Goal: Find specific page/section: Find specific page/section

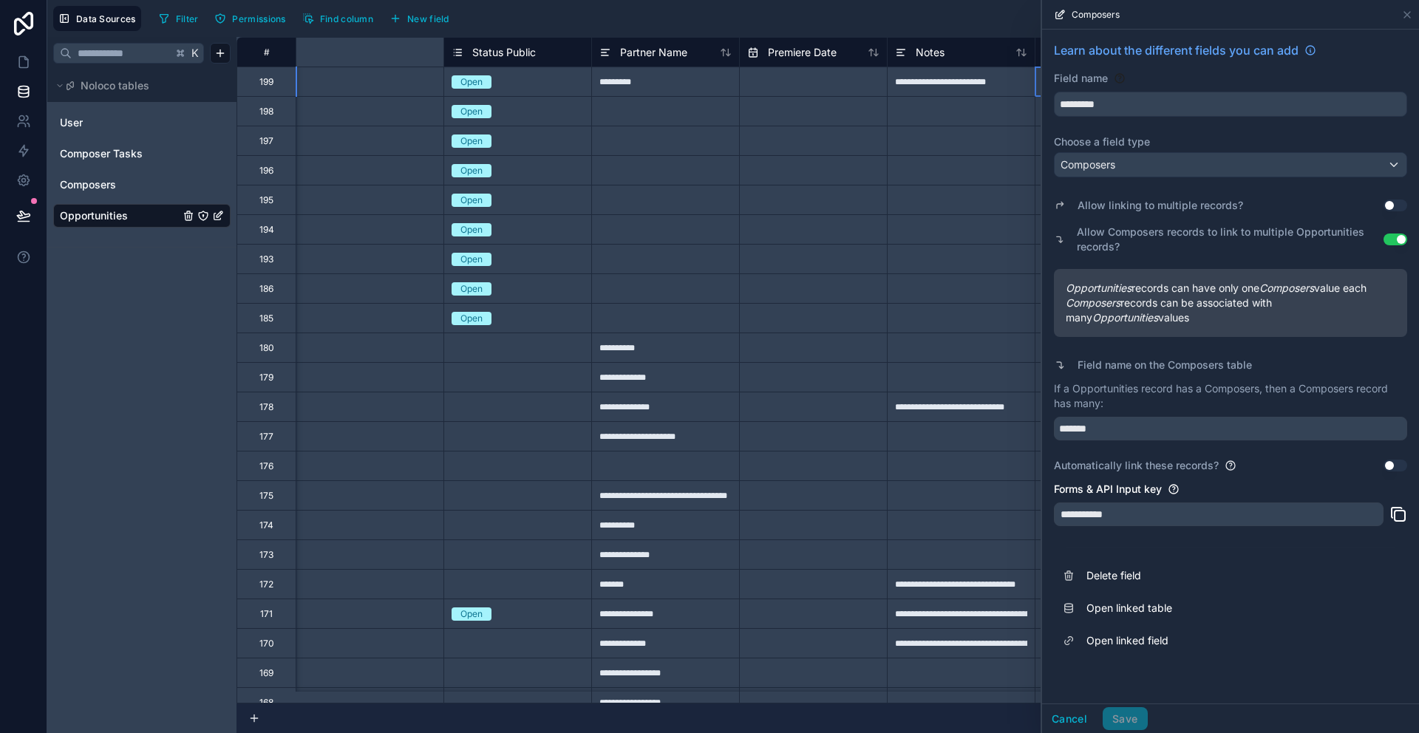
scroll to position [0, 477]
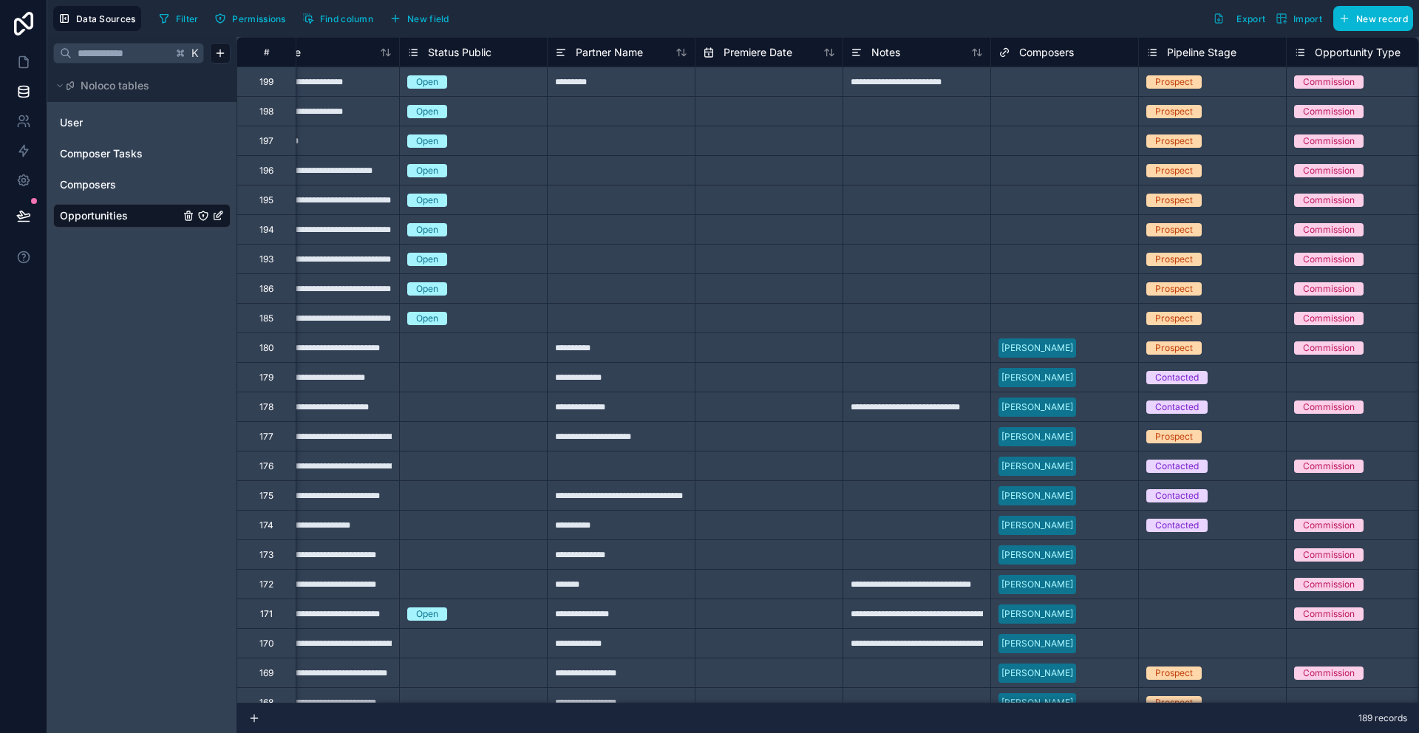
scroll to position [0, 62]
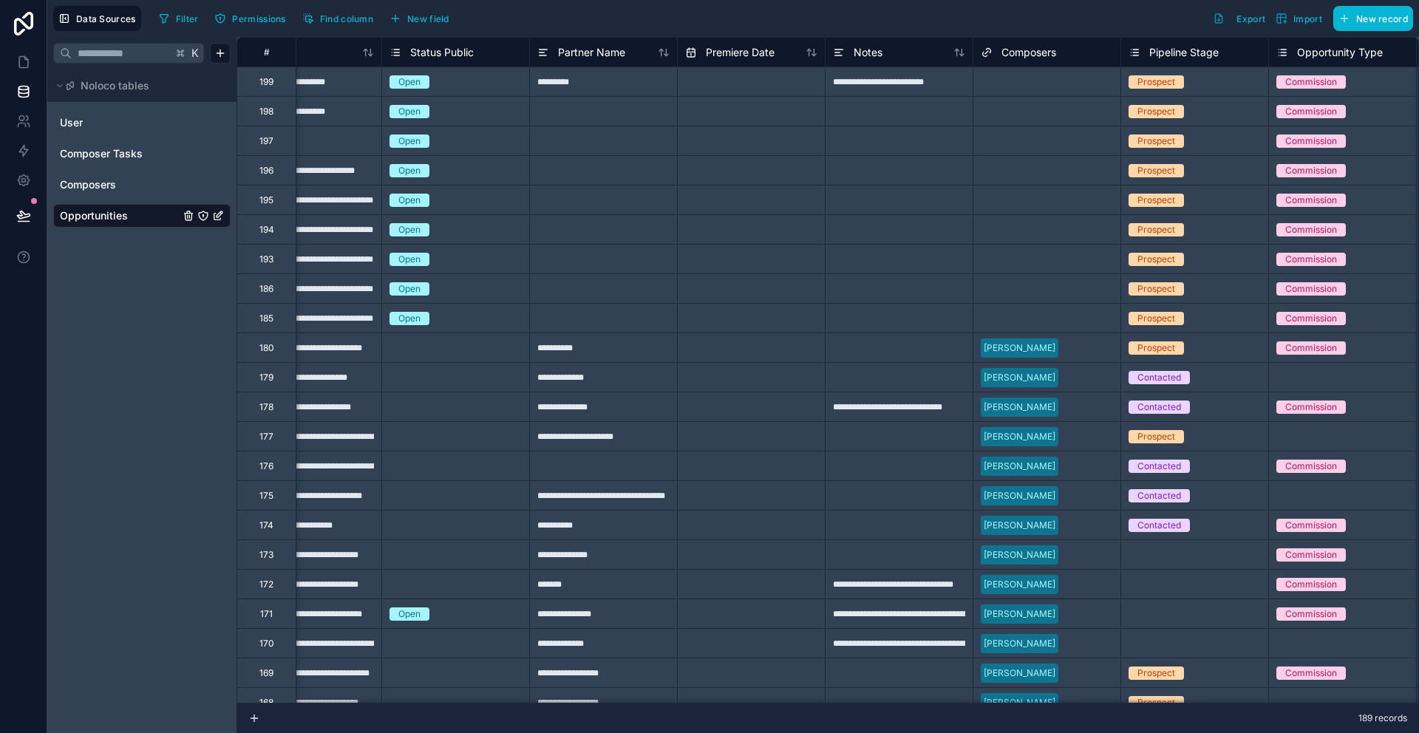
click at [1019, 87] on div "Select a Composers" at bounding box center [1046, 82] width 147 height 21
click at [742, 86] on input "text" at bounding box center [751, 82] width 147 height 24
select select "****"
select select "*"
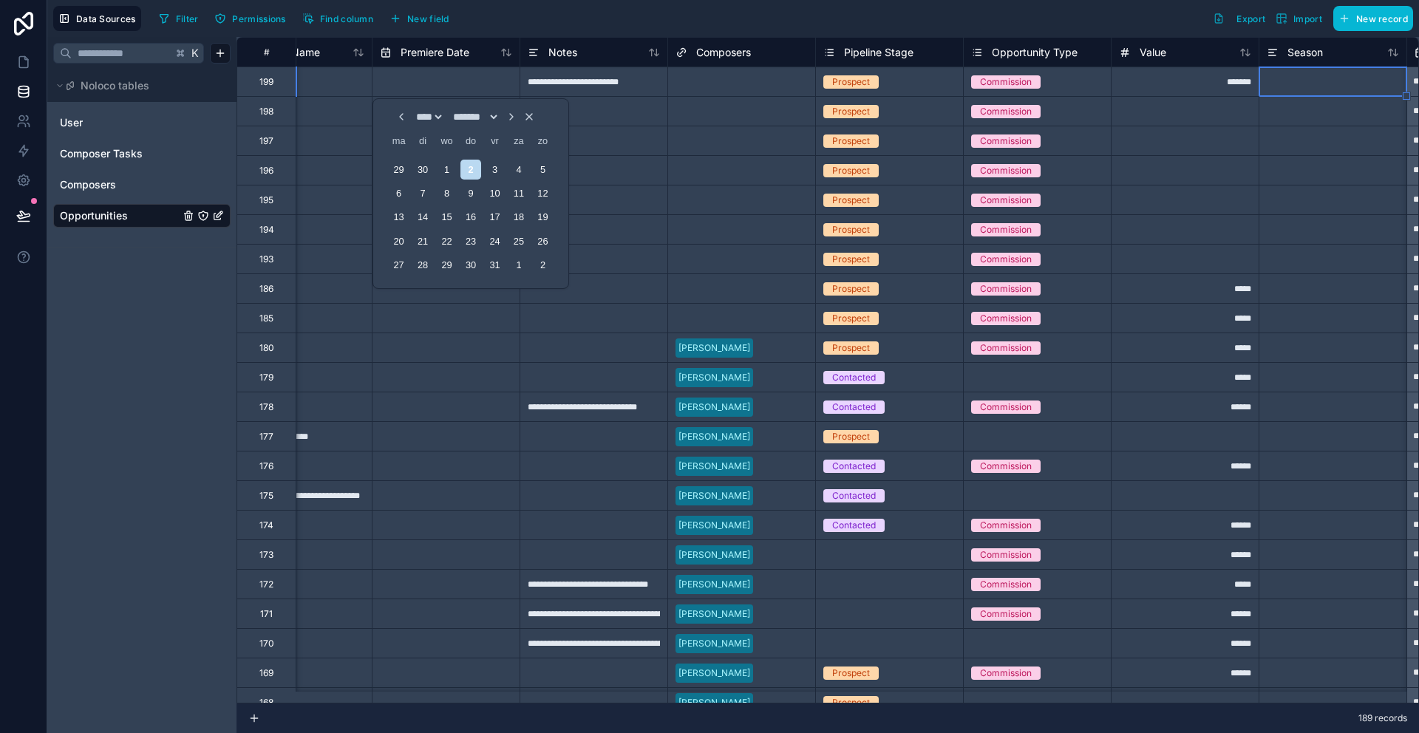
scroll to position [0, 515]
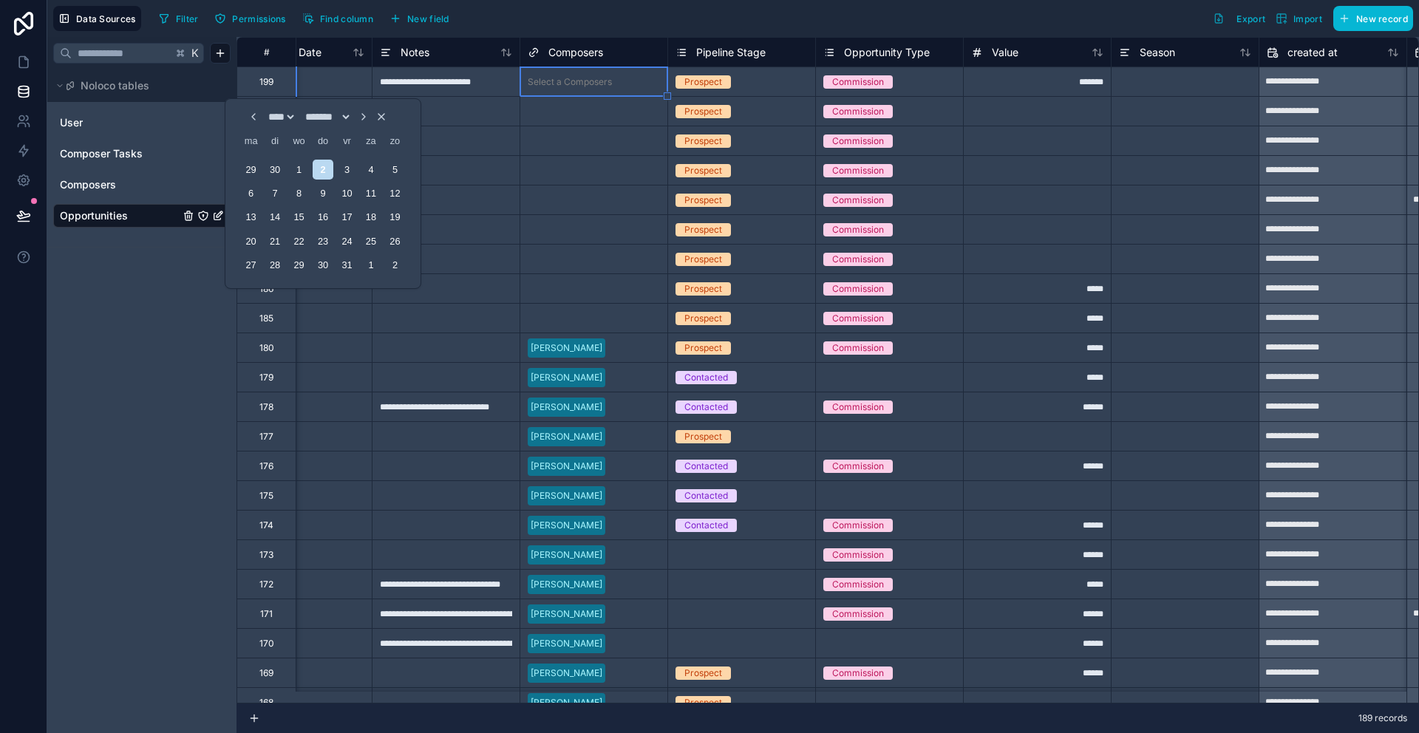
click at [619, 86] on input "text" at bounding box center [619, 82] width 2 height 12
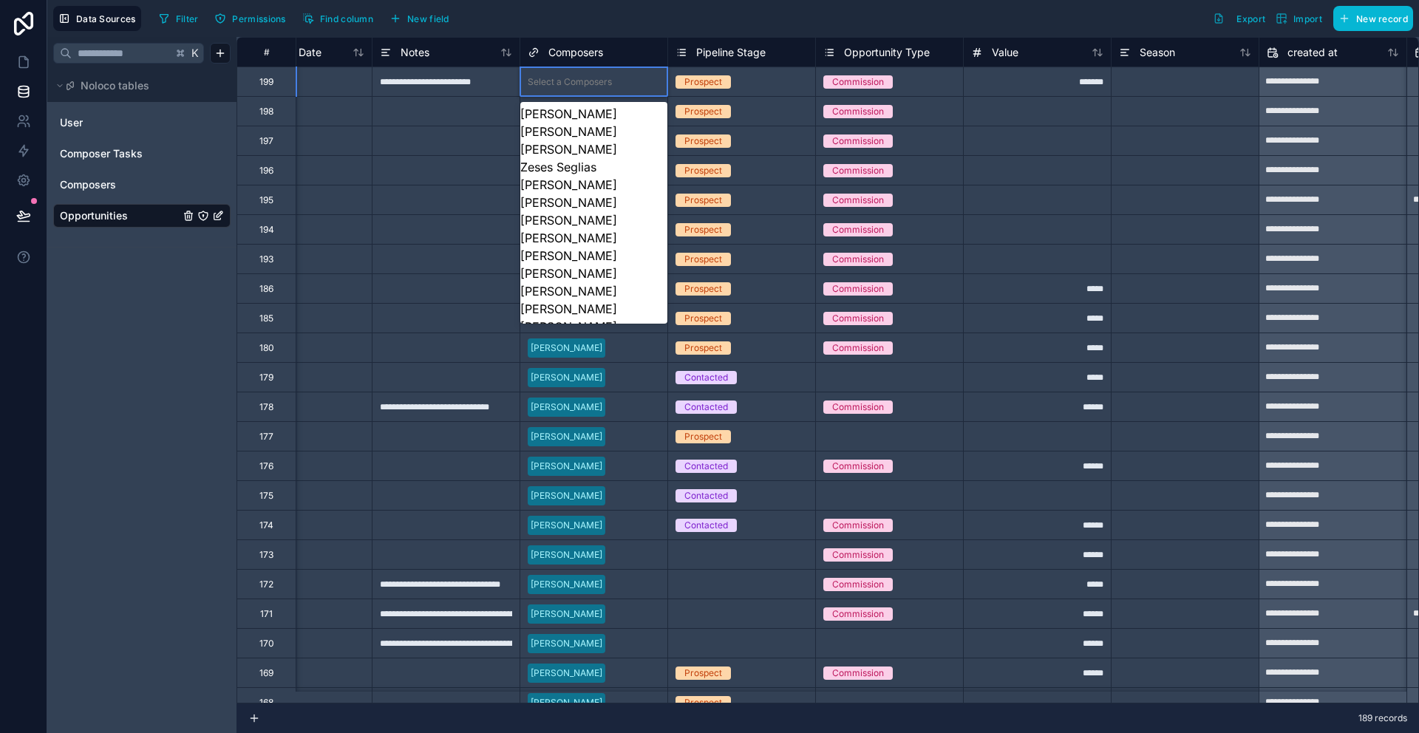
click at [618, 86] on input "text" at bounding box center [619, 82] width 2 height 12
click at [392, 123] on div at bounding box center [446, 111] width 148 height 30
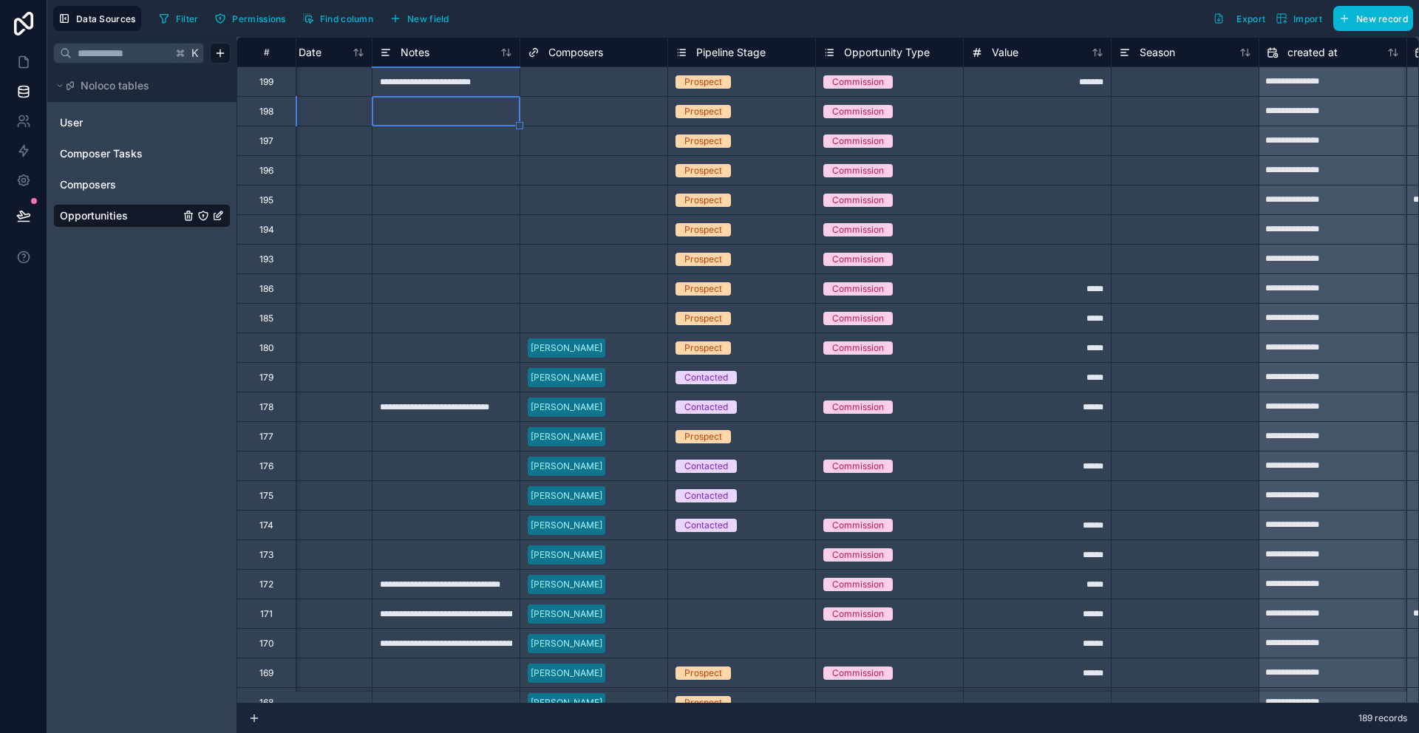
click at [655, 84] on div at bounding box center [639, 82] width 42 height 15
click at [24, 61] on icon at bounding box center [23, 62] width 15 height 15
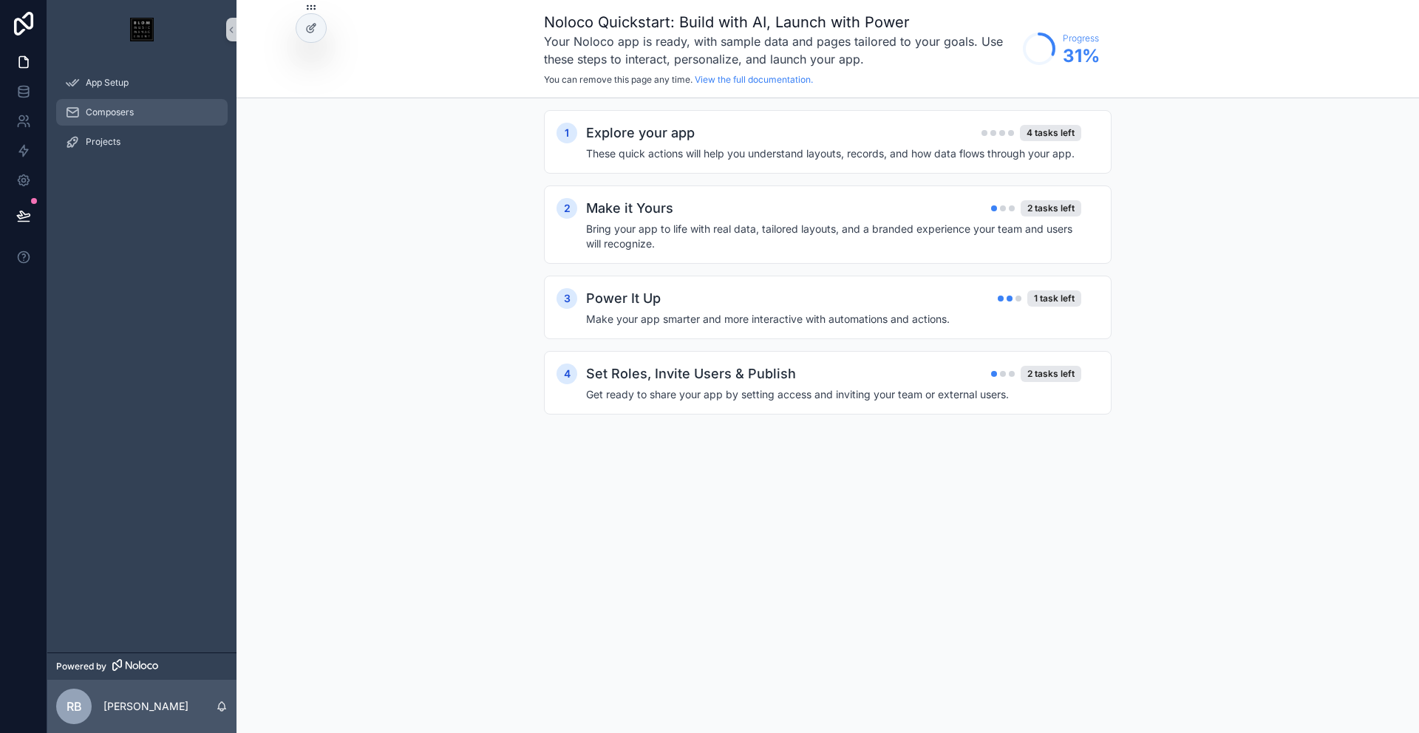
click at [88, 113] on span "Composers" at bounding box center [110, 112] width 48 height 12
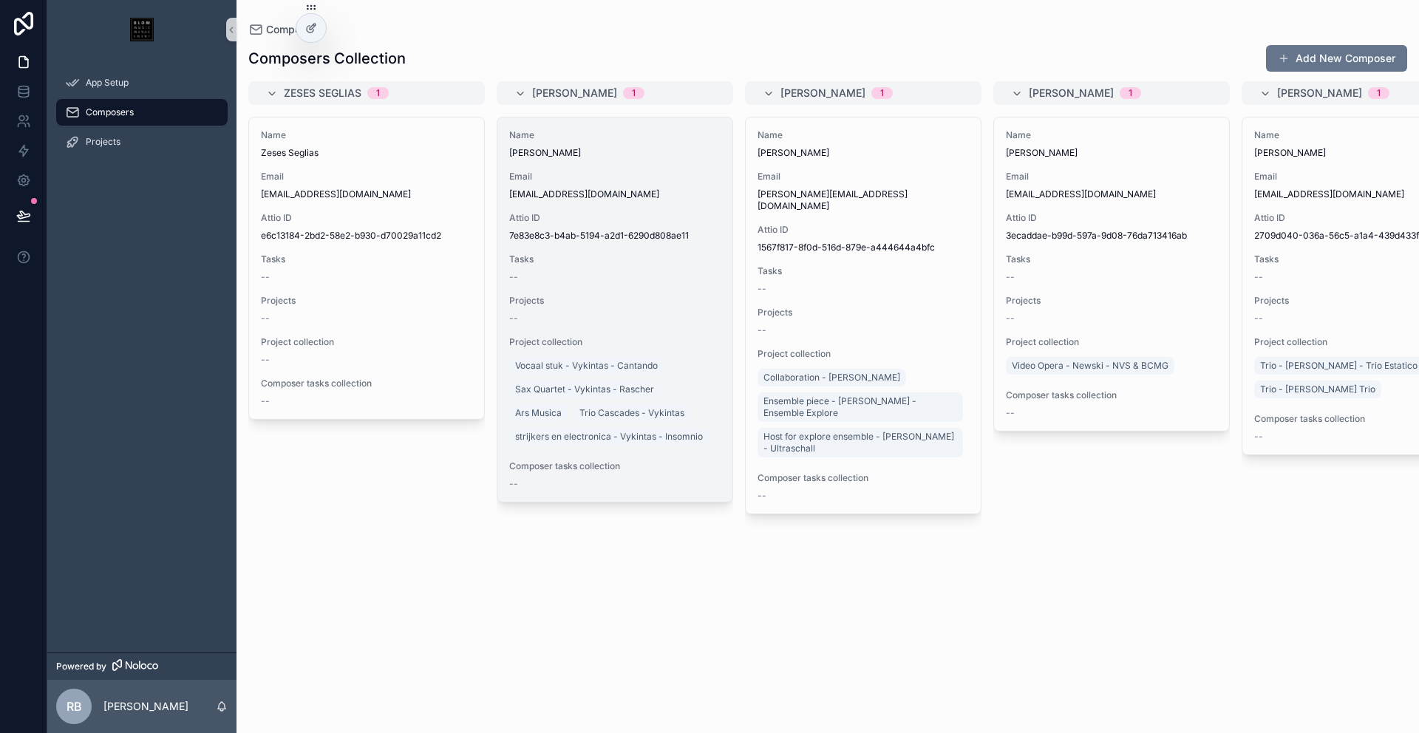
click at [633, 197] on span "mail@baltakas.net" at bounding box center [614, 194] width 211 height 12
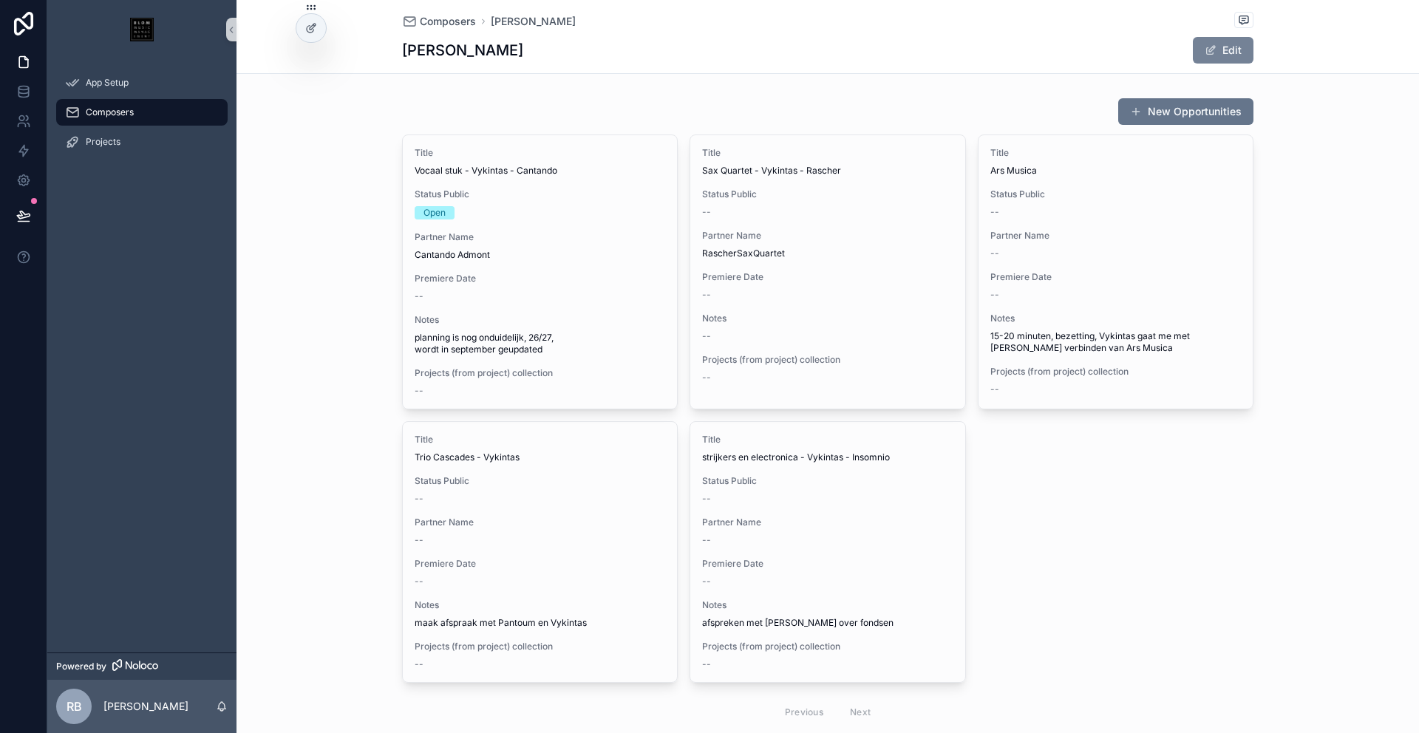
click at [1234, 52] on button "Edit" at bounding box center [1223, 50] width 61 height 27
click at [174, 75] on div "App Setup" at bounding box center [142, 83] width 154 height 24
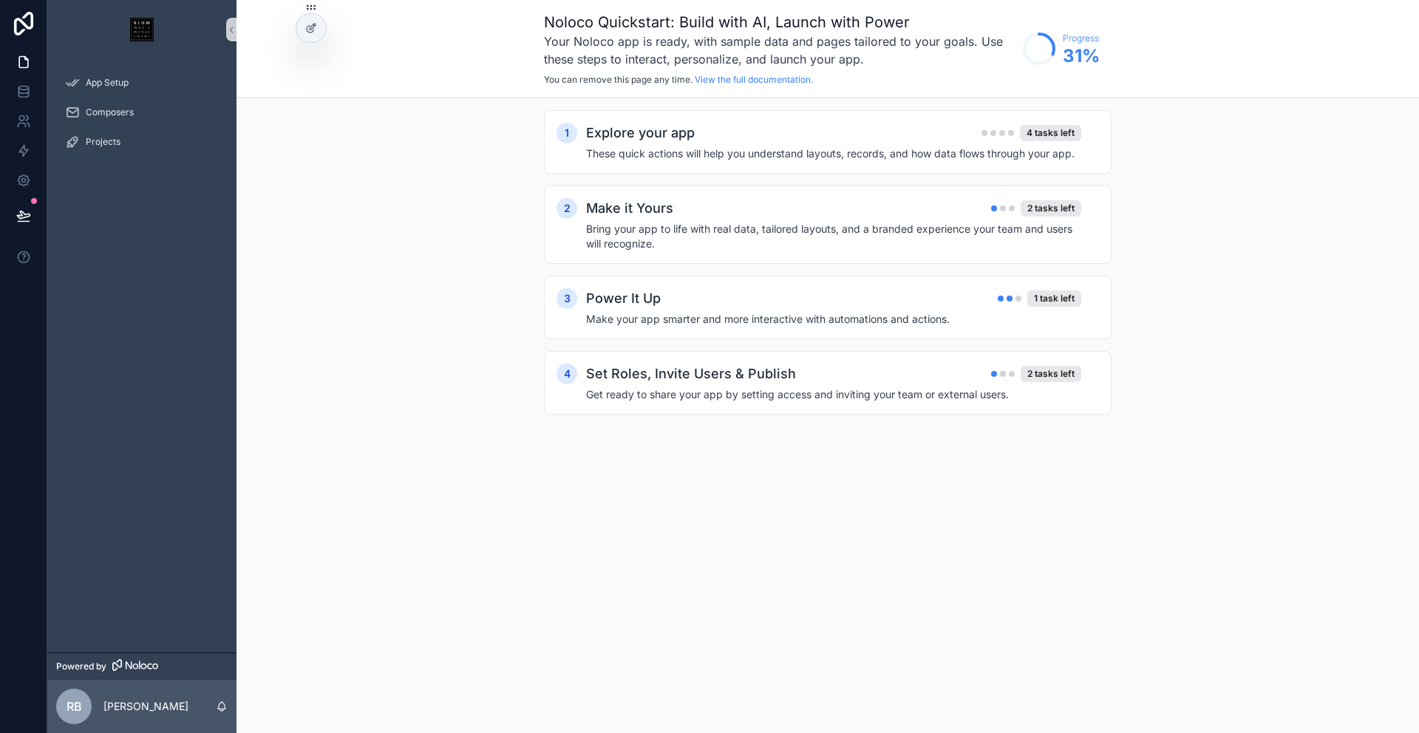
click at [152, 28] on img "scrollable content" at bounding box center [142, 30] width 24 height 24
click at [106, 90] on div "App Setup" at bounding box center [142, 83] width 154 height 24
click at [112, 147] on div "Projects" at bounding box center [142, 142] width 154 height 24
